Goal: Book appointment/travel/reservation

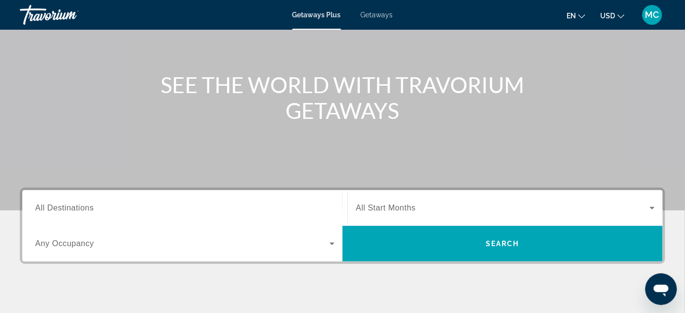
scroll to position [135, 0]
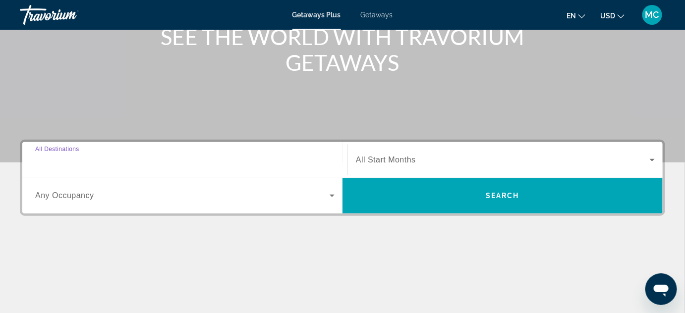
click at [120, 160] on input "Destination All Destinations" at bounding box center [185, 161] width 300 height 12
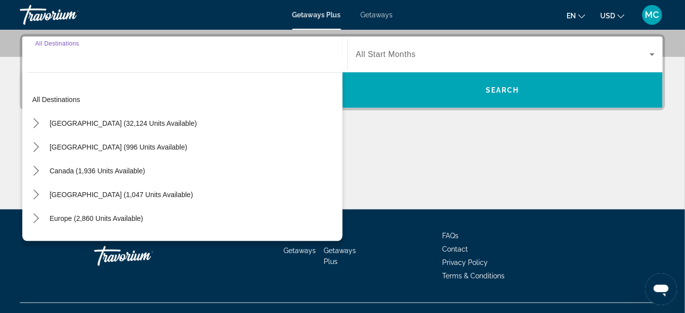
scroll to position [242, 0]
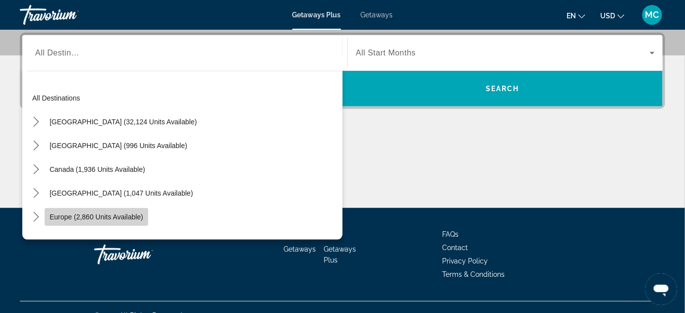
click at [107, 212] on span "Select destination: Europe (2,860 units available)" at bounding box center [97, 217] width 104 height 24
type input "**********"
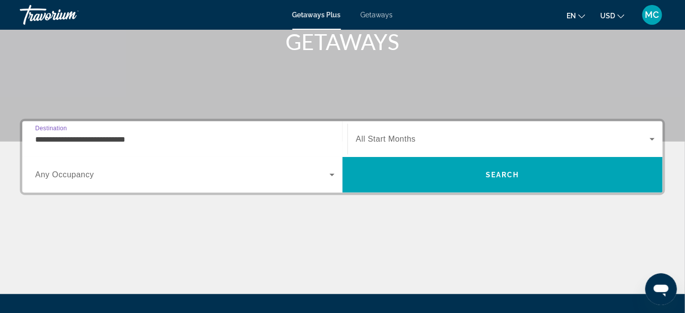
scroll to position [152, 0]
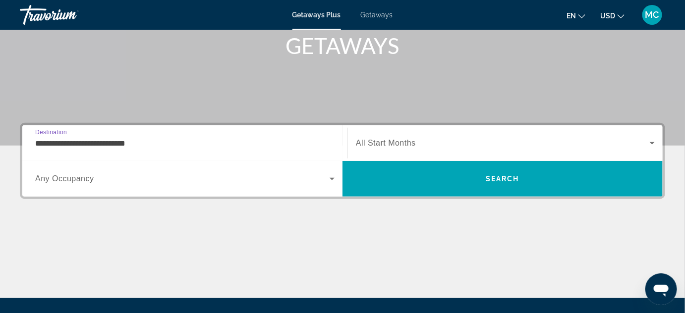
click at [369, 139] on span "All Start Months" at bounding box center [386, 143] width 60 height 8
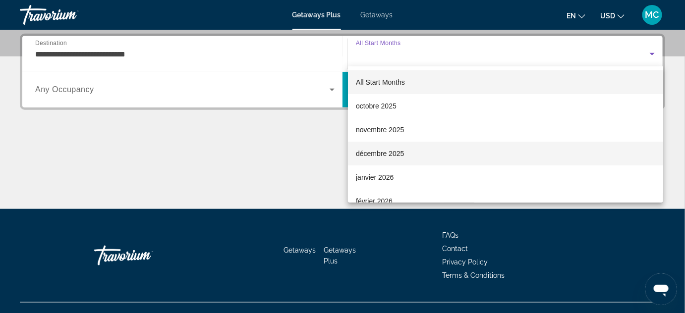
scroll to position [242, 0]
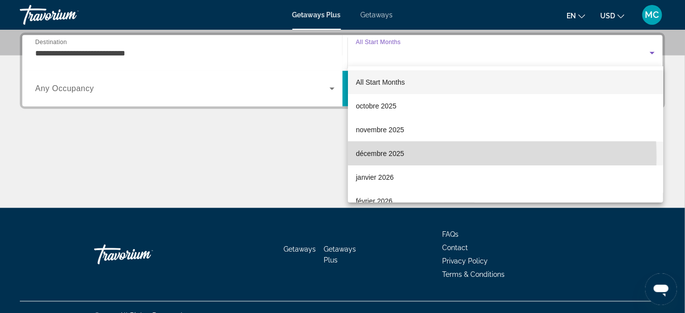
click at [385, 158] on span "décembre 2025" at bounding box center [380, 154] width 48 height 12
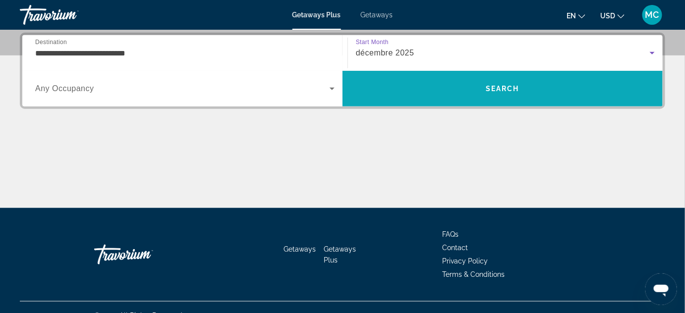
click at [387, 91] on span "Search" at bounding box center [503, 89] width 320 height 24
